Goal: Information Seeking & Learning: Understand process/instructions

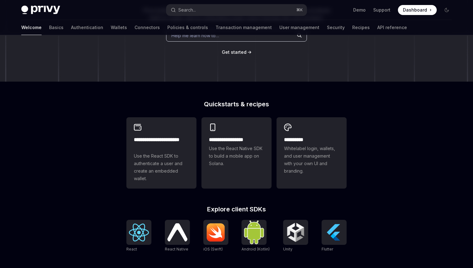
scroll to position [116, 0]
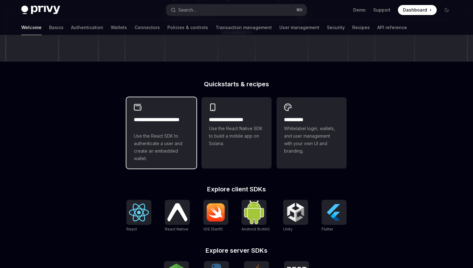
click at [149, 149] on span "Use the React SDK to authenticate a user and create an embedded wallet." at bounding box center [161, 147] width 55 height 30
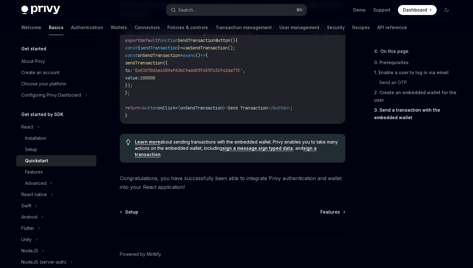
scroll to position [647, 0]
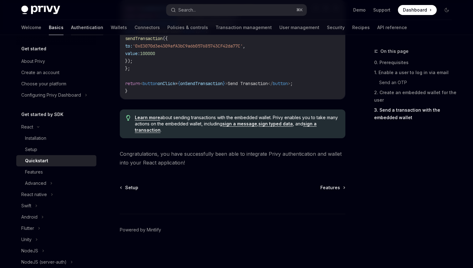
click at [71, 27] on link "Authentication" at bounding box center [87, 27] width 32 height 15
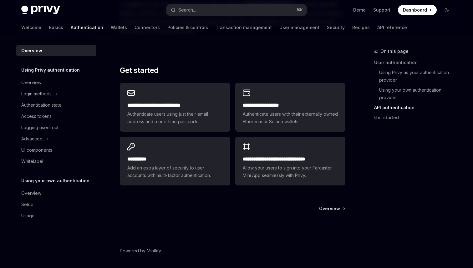
scroll to position [504, 0]
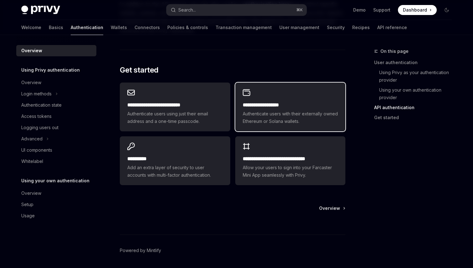
click at [251, 112] on span "Authenticate users with their externally owned Ethereum or Solana wallets." at bounding box center [290, 117] width 95 height 15
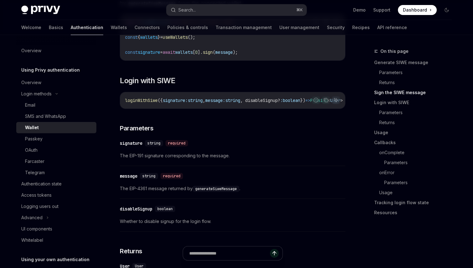
scroll to position [526, 0]
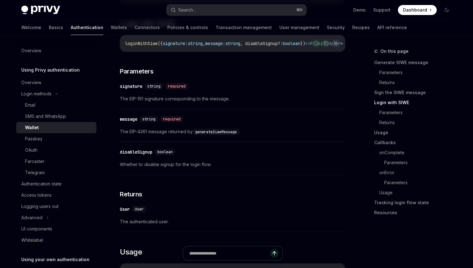
click at [41, 7] on img at bounding box center [40, 10] width 39 height 9
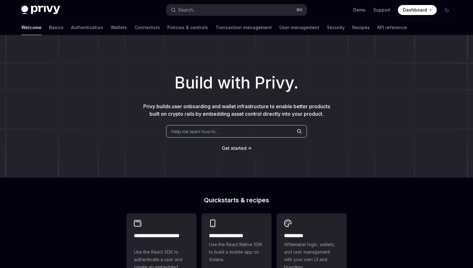
click at [41, 7] on img at bounding box center [40, 10] width 39 height 9
click at [360, 10] on link "Demo" at bounding box center [359, 10] width 13 height 6
click at [48, 5] on div "Privy Docs home page Search... ⌘ K Demo Support Dashboard Dashboard Search..." at bounding box center [236, 10] width 430 height 20
click at [38, 9] on img at bounding box center [40, 10] width 39 height 9
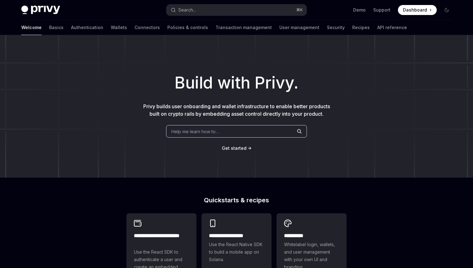
type textarea "*"
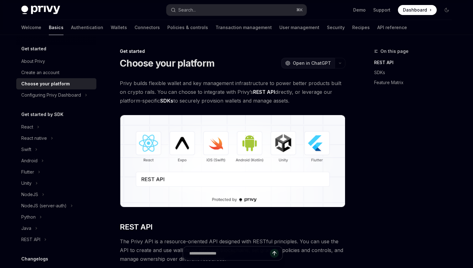
click at [317, 63] on span "Open in ChatGPT" at bounding box center [312, 63] width 38 height 6
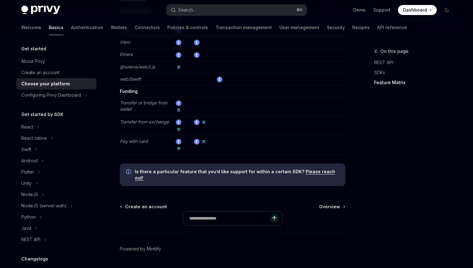
scroll to position [1208, 0]
click at [332, 203] on span "Overview" at bounding box center [329, 206] width 21 height 6
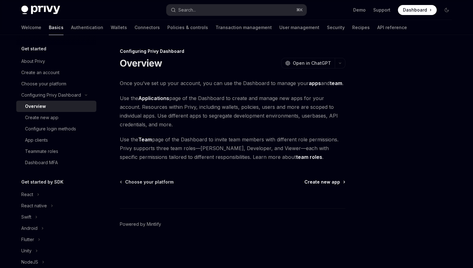
click at [325, 181] on span "Create new app" at bounding box center [322, 182] width 36 height 6
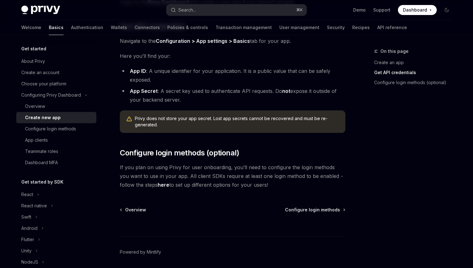
scroll to position [179, 0]
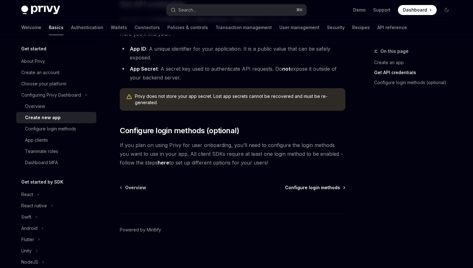
click at [305, 188] on span "Configure login methods" at bounding box center [312, 187] width 55 height 6
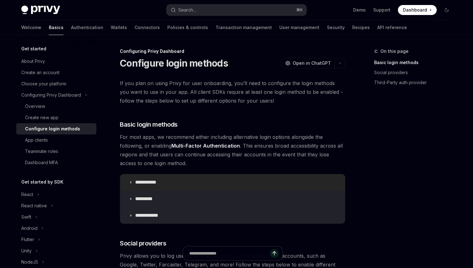
click at [129, 183] on icon at bounding box center [131, 182] width 4 height 4
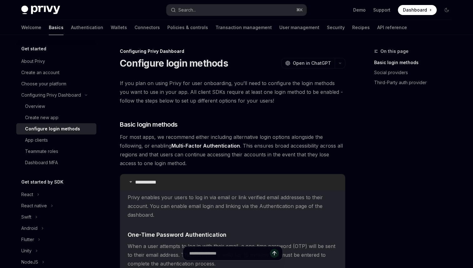
click at [129, 182] on icon at bounding box center [131, 182] width 4 height 4
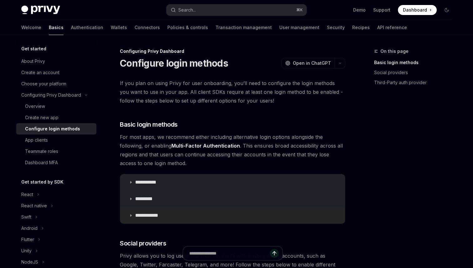
click at [131, 217] on icon at bounding box center [131, 216] width 4 height 4
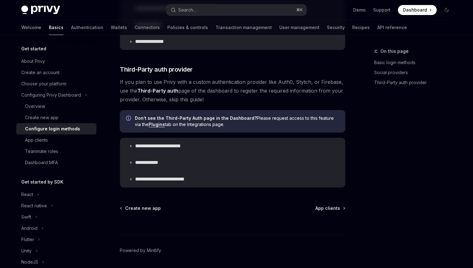
scroll to position [518, 0]
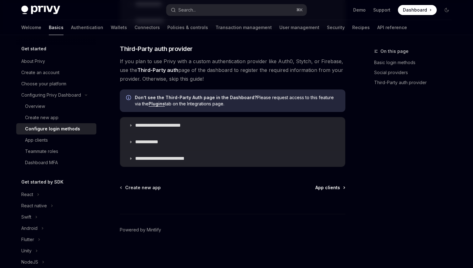
click at [326, 189] on span "App clients" at bounding box center [327, 187] width 25 height 6
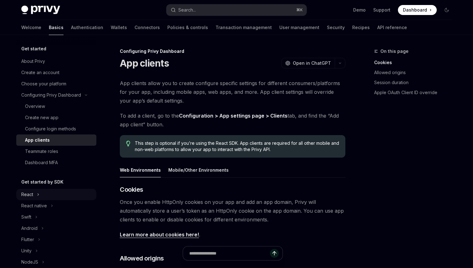
click at [28, 192] on div "React" at bounding box center [27, 195] width 12 height 8
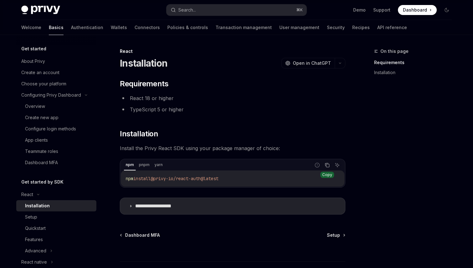
click at [327, 165] on icon "Copy the contents from the code block" at bounding box center [327, 165] width 5 height 5
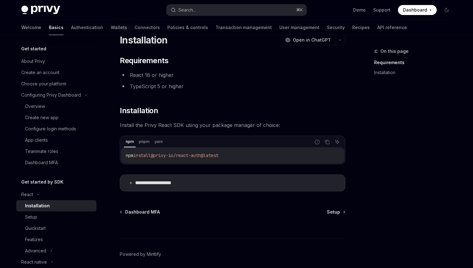
scroll to position [48, 0]
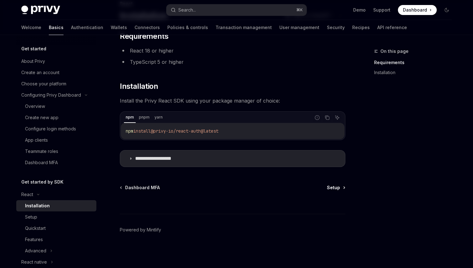
click at [334, 188] on span "Setup" at bounding box center [333, 187] width 13 height 6
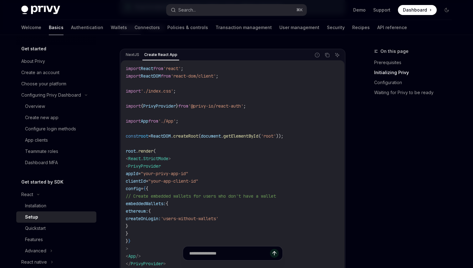
scroll to position [202, 0]
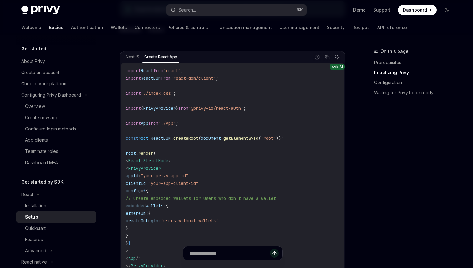
click at [339, 56] on icon "Ask AI" at bounding box center [337, 57] width 5 height 5
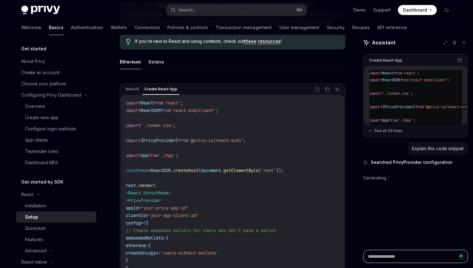
scroll to position [176, 0]
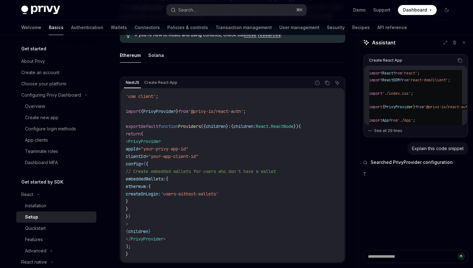
type textarea "*"
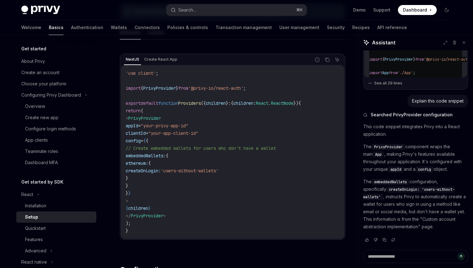
scroll to position [188, 0]
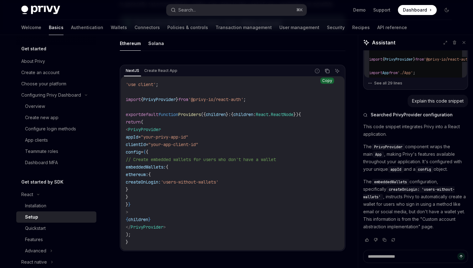
click at [328, 70] on icon "Copy the contents from the code block" at bounding box center [327, 70] width 5 height 5
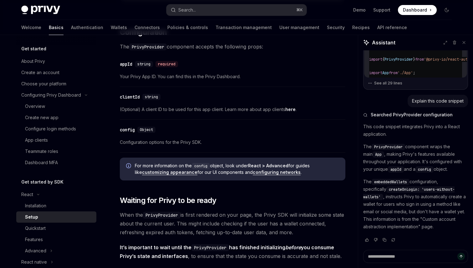
scroll to position [420, 0]
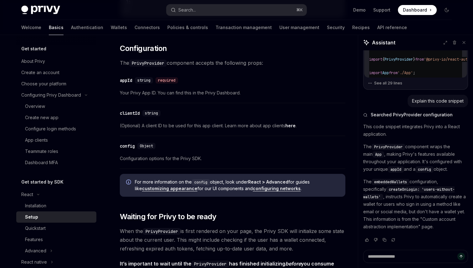
click at [413, 12] on span "Dashboard" at bounding box center [415, 10] width 24 height 6
